Goal: Task Accomplishment & Management: Use online tool/utility

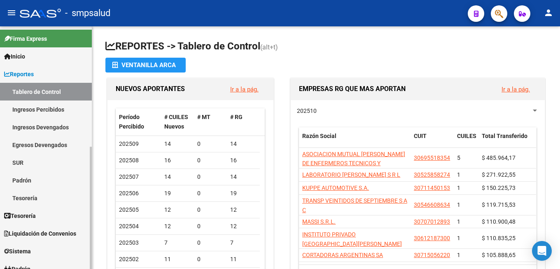
scroll to position [168, 0]
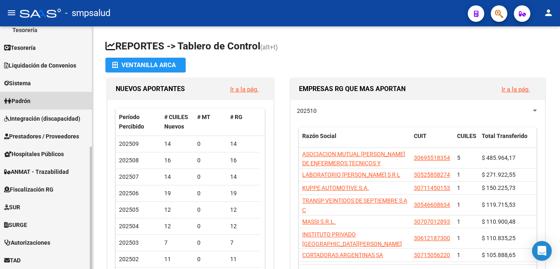
click at [46, 92] on link "Padrón" at bounding box center [46, 101] width 92 height 18
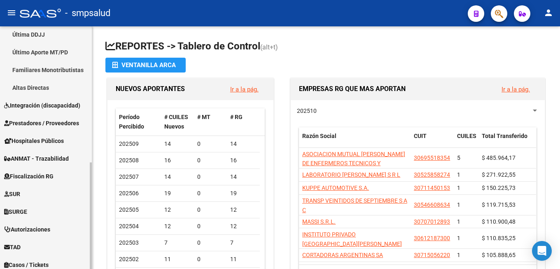
scroll to position [310, 0]
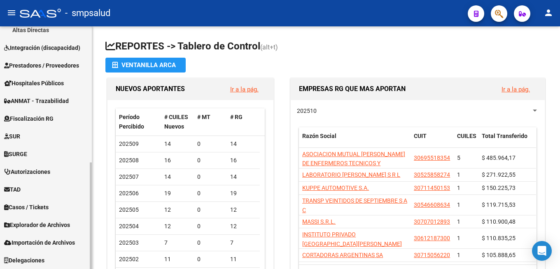
click at [56, 241] on span "Importación de Archivos" at bounding box center [39, 242] width 71 height 9
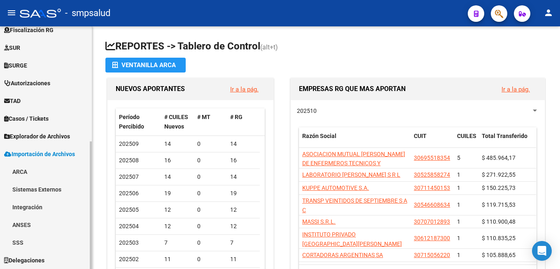
scroll to position [203, 0]
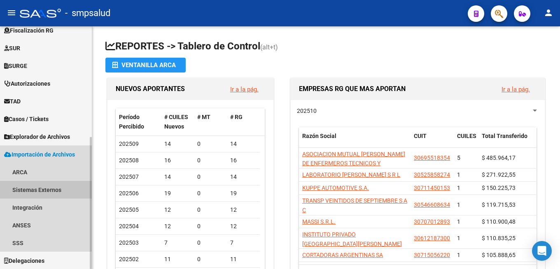
click at [47, 187] on link "Sistemas Externos" at bounding box center [46, 190] width 92 height 18
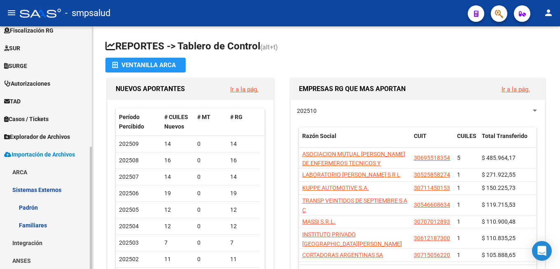
click at [45, 223] on link "Familiares" at bounding box center [46, 225] width 92 height 18
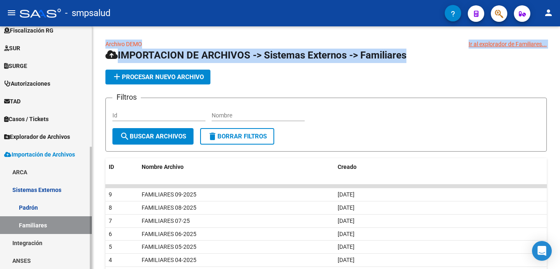
drag, startPoint x: 92, startPoint y: 172, endPoint x: 89, endPoint y: 82, distance: 89.9
click at [92, 84] on ng-scrollbar "Archivo DEMO Ir al explorador de Familiares... IMPORTACION DE ARCHIVOS -> Siste…" at bounding box center [326, 147] width 468 height 243
click at [94, 59] on div "Archivo DEMO Ir al explorador de Familiares... IMPORTACION DE ARCHIVOS -> Siste…" at bounding box center [326, 191] width 468 height 330
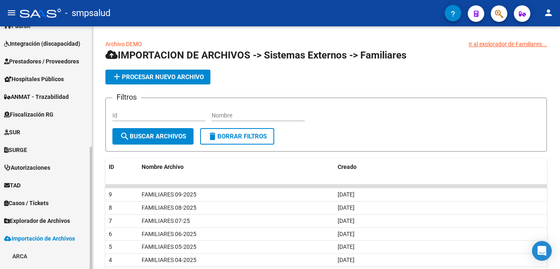
scroll to position [35, 0]
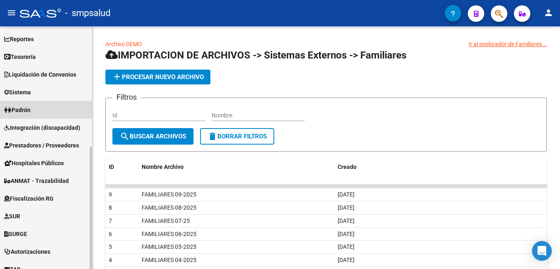
click at [30, 110] on span "Padrón" at bounding box center [17, 109] width 26 height 9
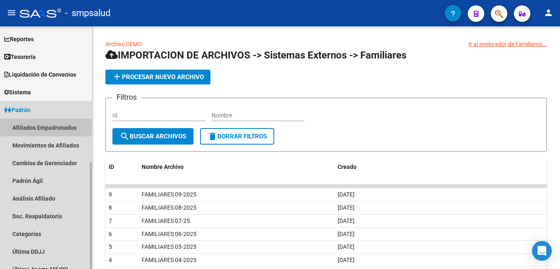
click at [33, 126] on link "Afiliados Empadronados" at bounding box center [46, 128] width 92 height 18
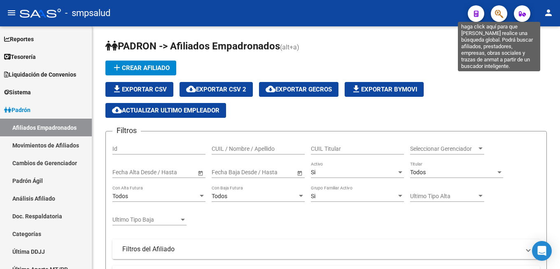
click at [498, 10] on icon "button" at bounding box center [499, 13] width 8 height 9
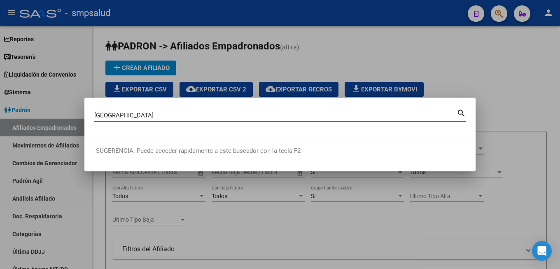
type input "[GEOGRAPHIC_DATA]"
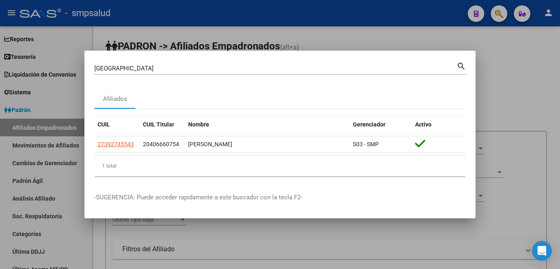
click at [528, 107] on div at bounding box center [280, 134] width 560 height 269
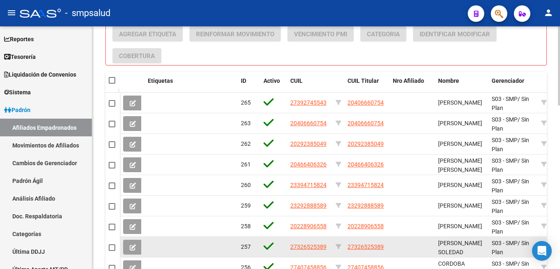
scroll to position [501, 0]
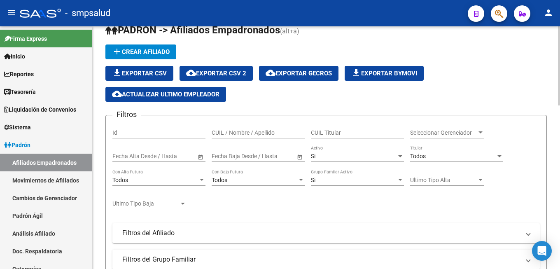
scroll to position [0, 0]
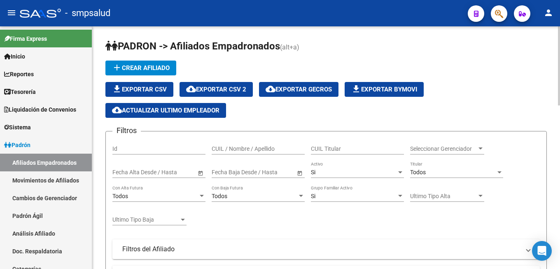
click at [307, 89] on span "cloud_download Exportar GECROS" at bounding box center [299, 89] width 66 height 7
drag, startPoint x: 530, startPoint y: 84, endPoint x: 514, endPoint y: 40, distance: 47.1
click at [530, 83] on div "file_download Exportar CSV cloud_download Exportar CSV 2 cloud_download Exporta…" at bounding box center [326, 100] width 442 height 36
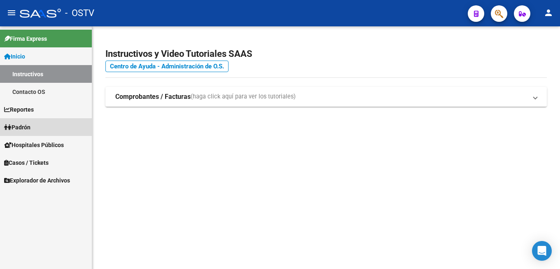
click at [27, 127] on span "Padrón" at bounding box center [17, 127] width 26 height 9
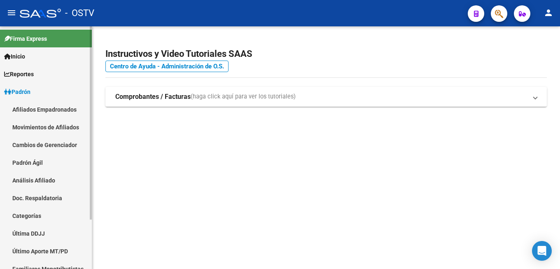
click at [64, 110] on link "Afiliados Empadronados" at bounding box center [46, 110] width 92 height 18
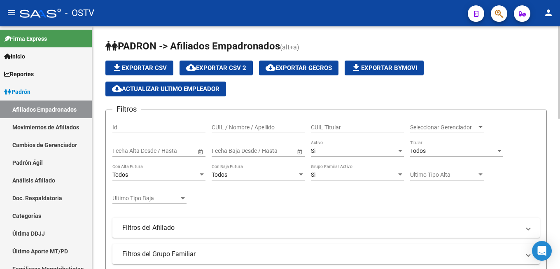
click at [313, 65] on span "cloud_download Exportar GECROS" at bounding box center [299, 67] width 66 height 7
